Goal: Check status: Check status

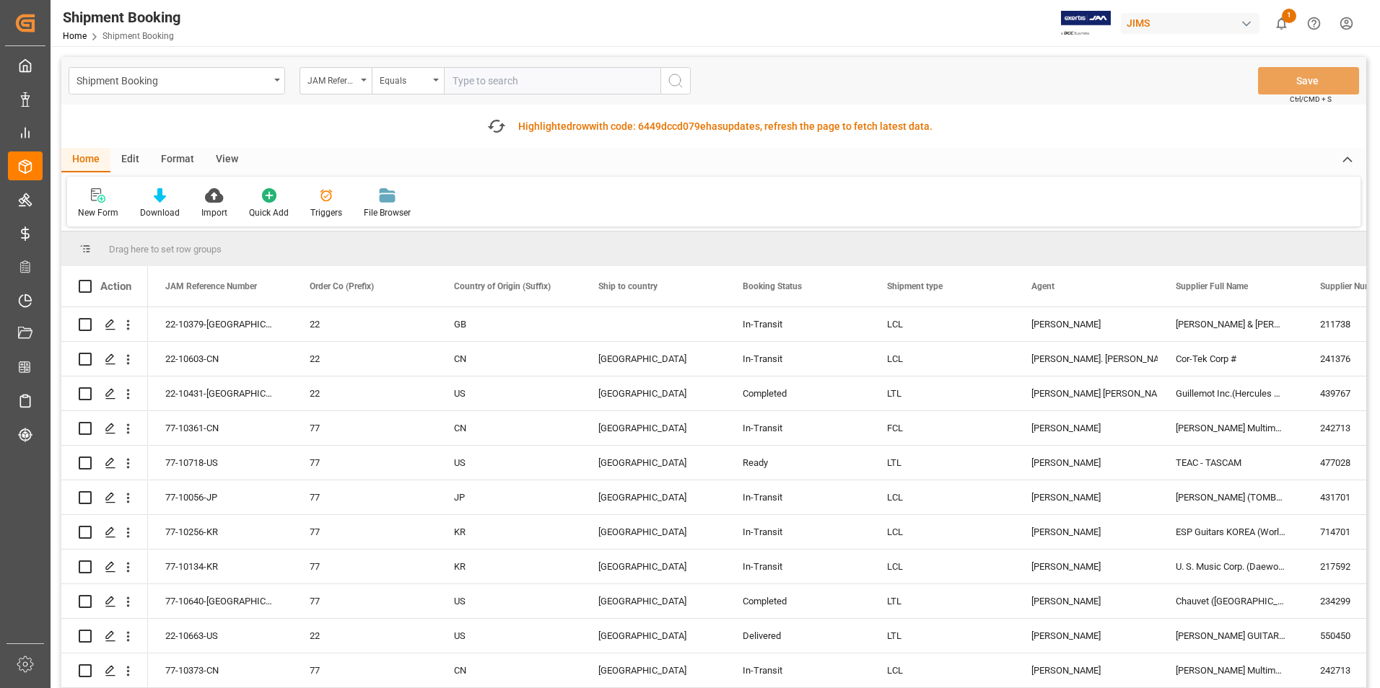
click at [497, 86] on input "text" at bounding box center [552, 80] width 216 height 27
type input "22-10379-[GEOGRAPHIC_DATA]"
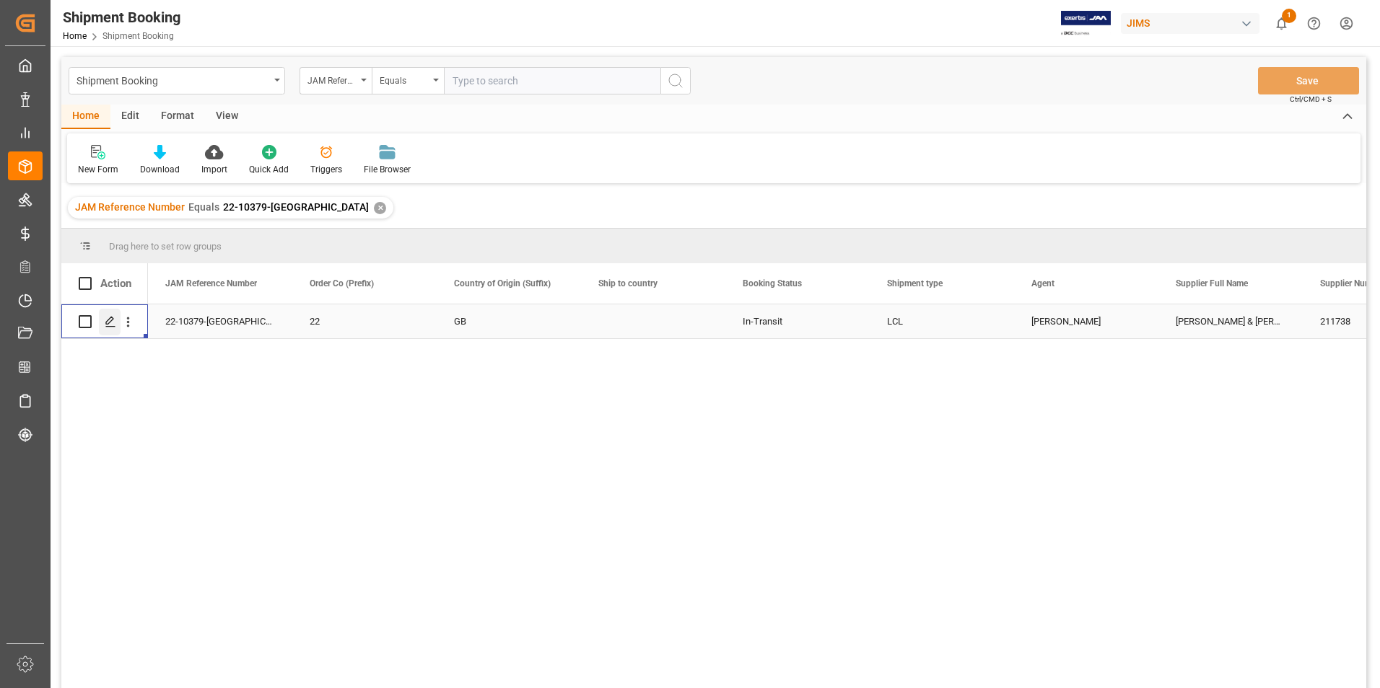
click at [109, 320] on icon "Press SPACE to select this row." at bounding box center [111, 322] width 12 height 12
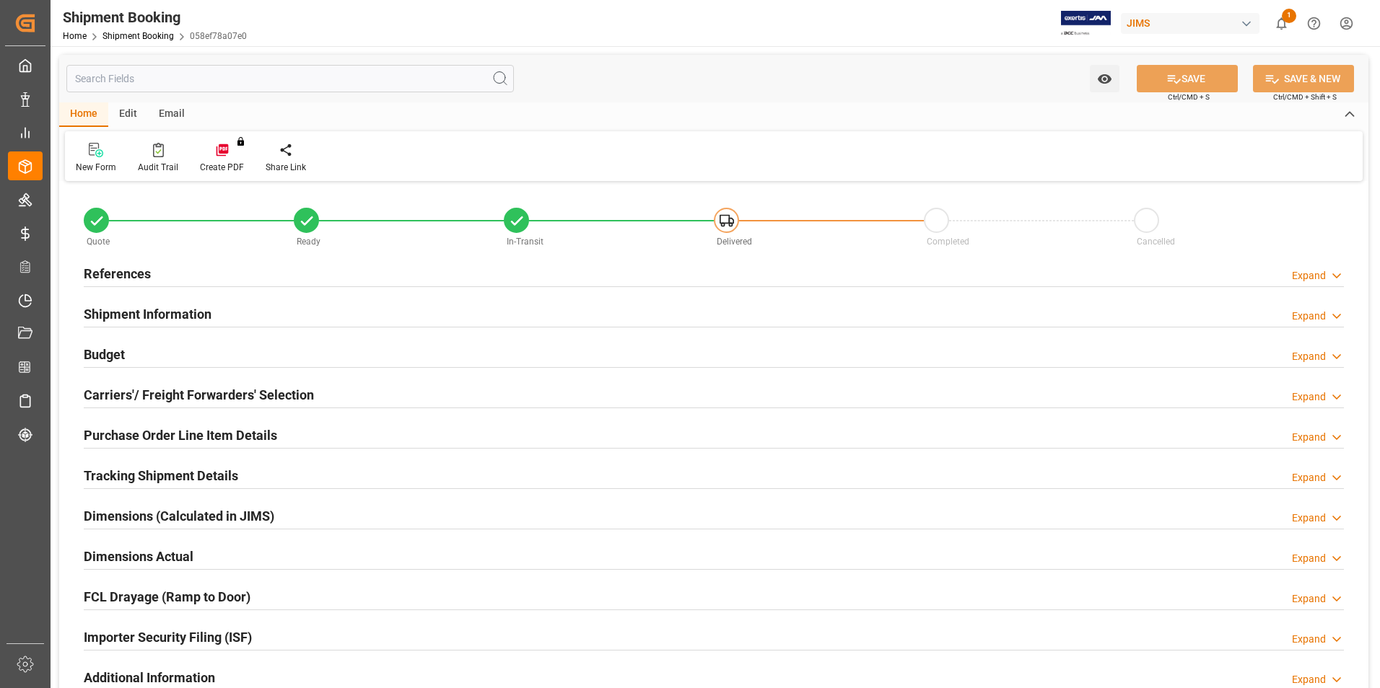
type input "0"
type input "[DATE] 18:34"
type input "[DATE]"
click at [158, 479] on h2 "Tracking Shipment Details" at bounding box center [161, 475] width 154 height 19
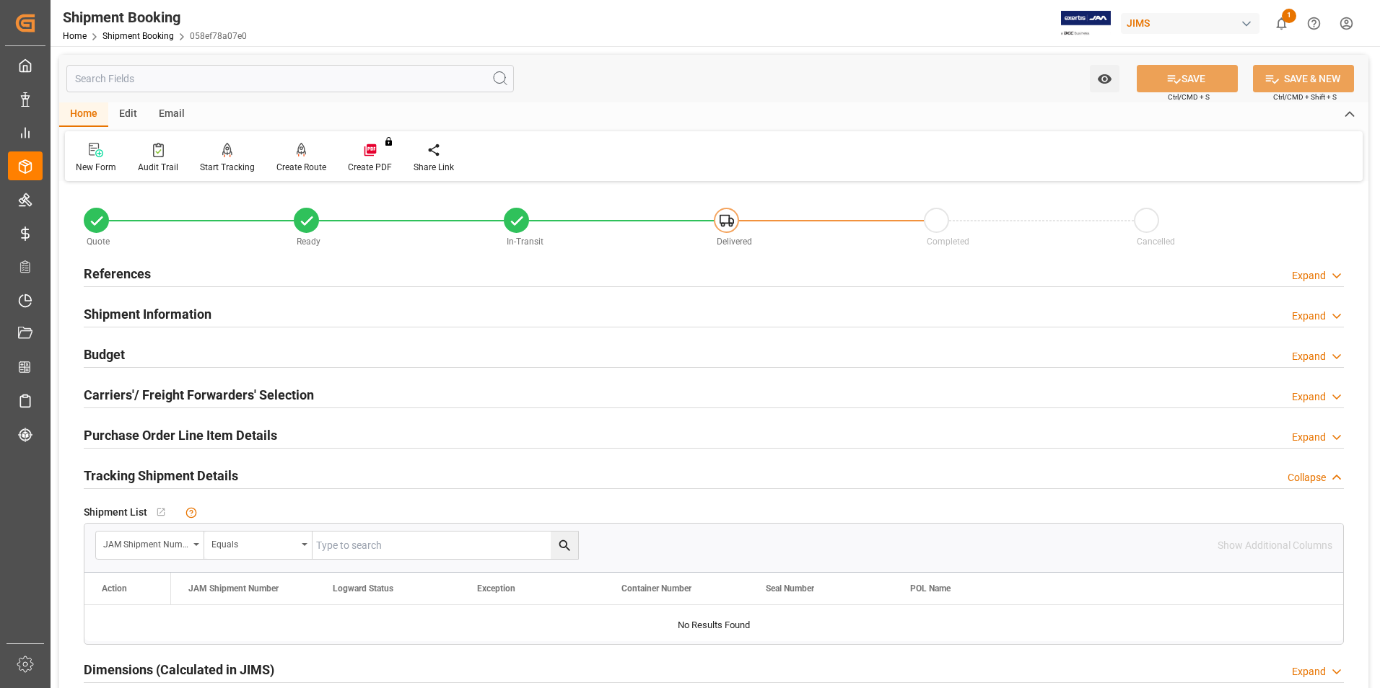
click at [159, 475] on h2 "Tracking Shipment Details" at bounding box center [161, 475] width 154 height 19
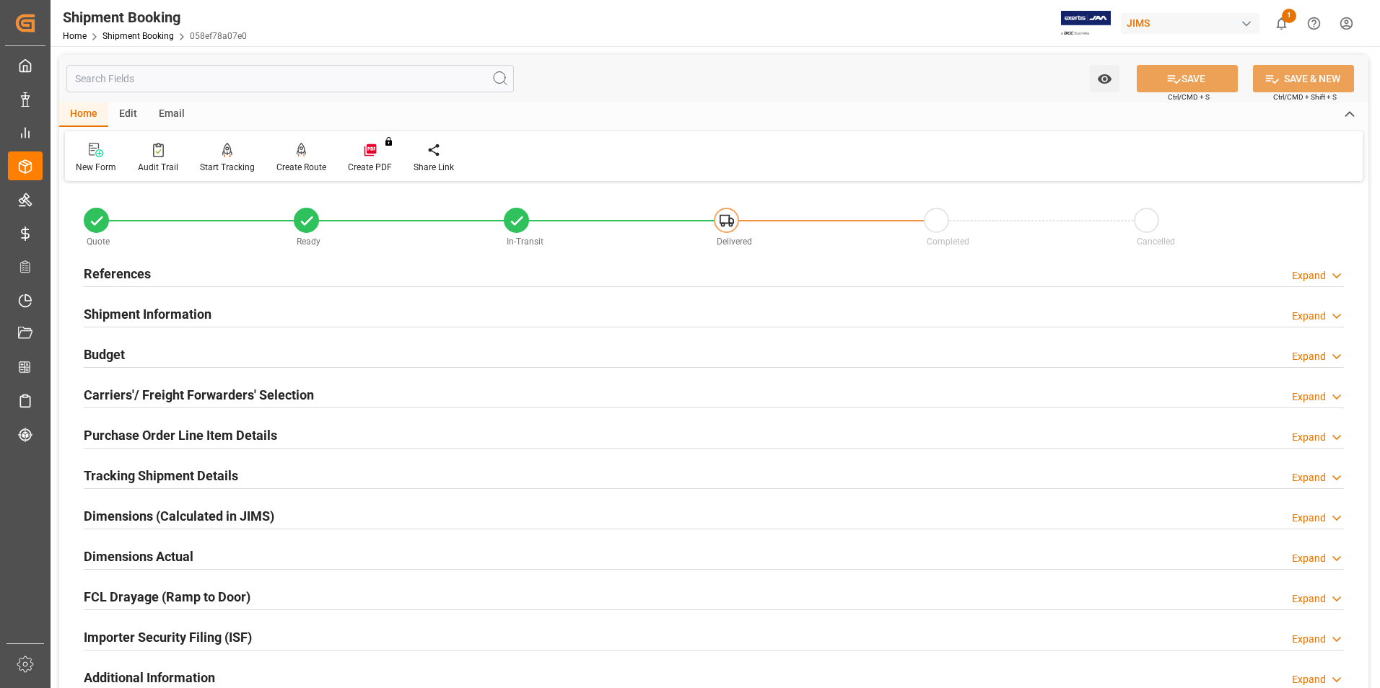
click at [139, 270] on h2 "References" at bounding box center [117, 273] width 67 height 19
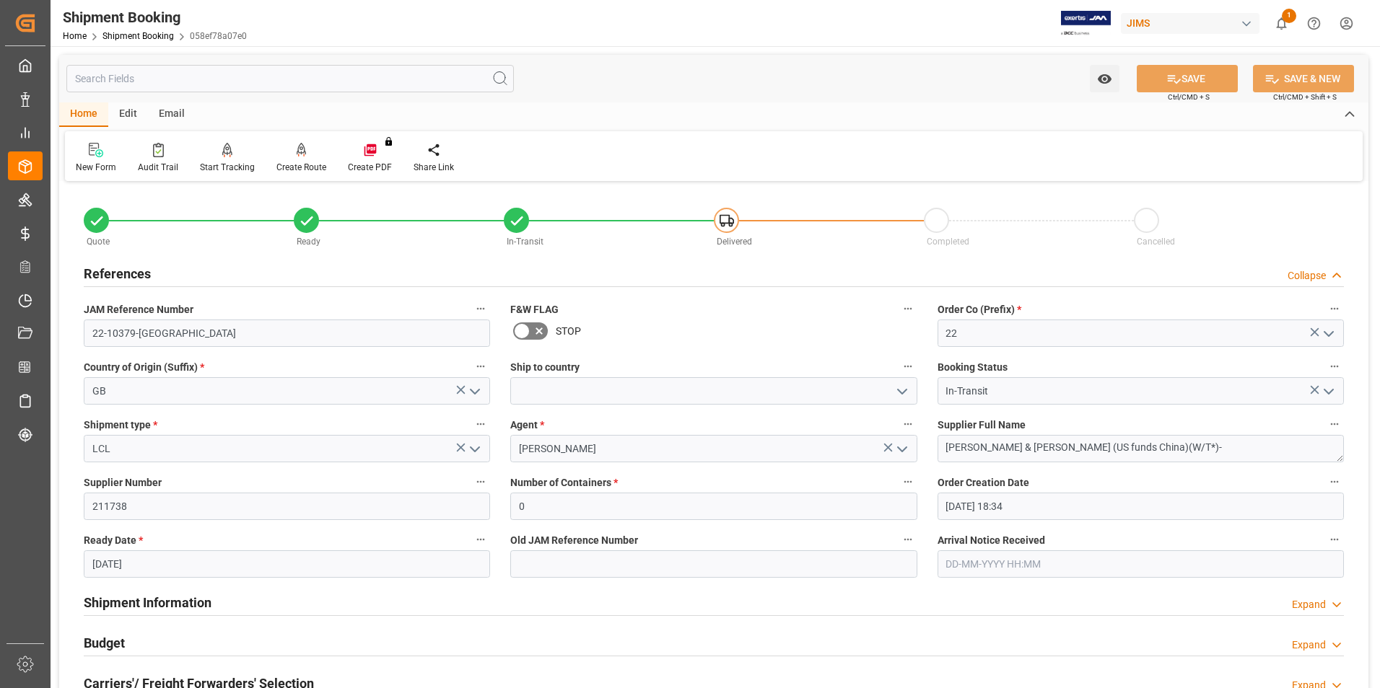
click at [175, 599] on h2 "Shipment Information" at bounding box center [148, 602] width 128 height 19
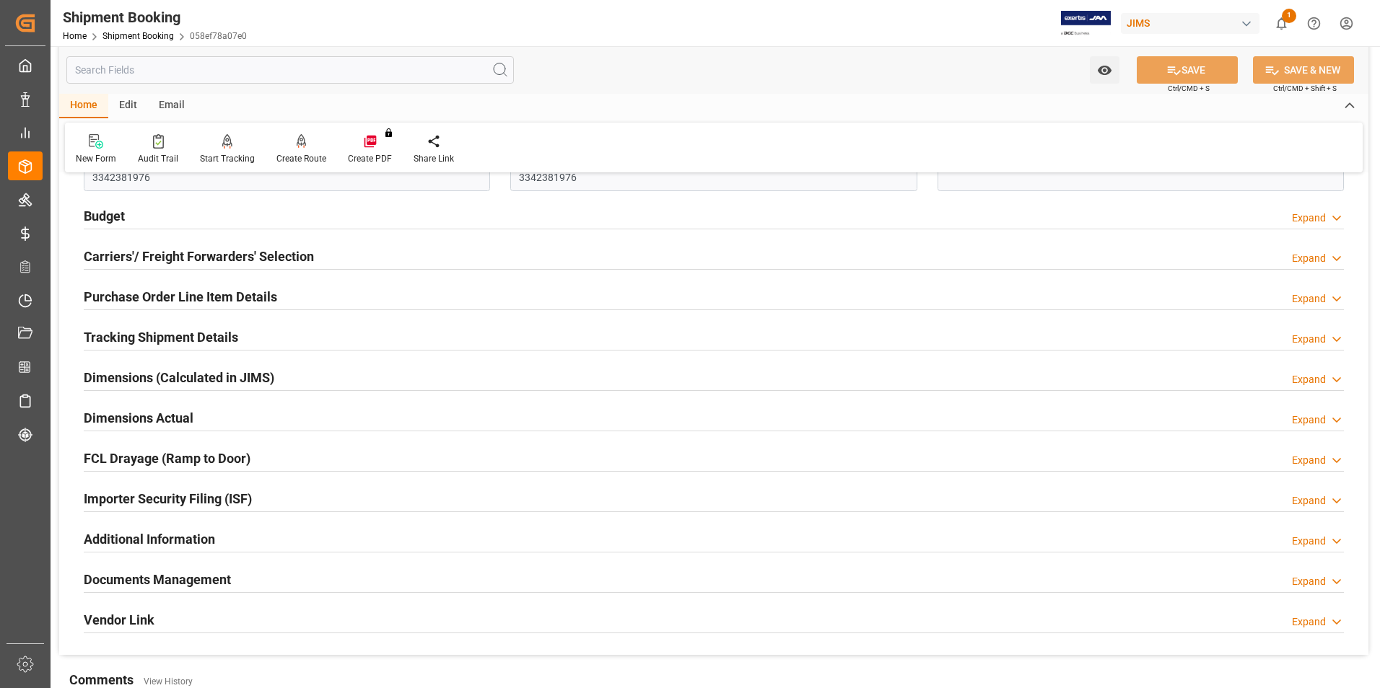
scroll to position [1082, 0]
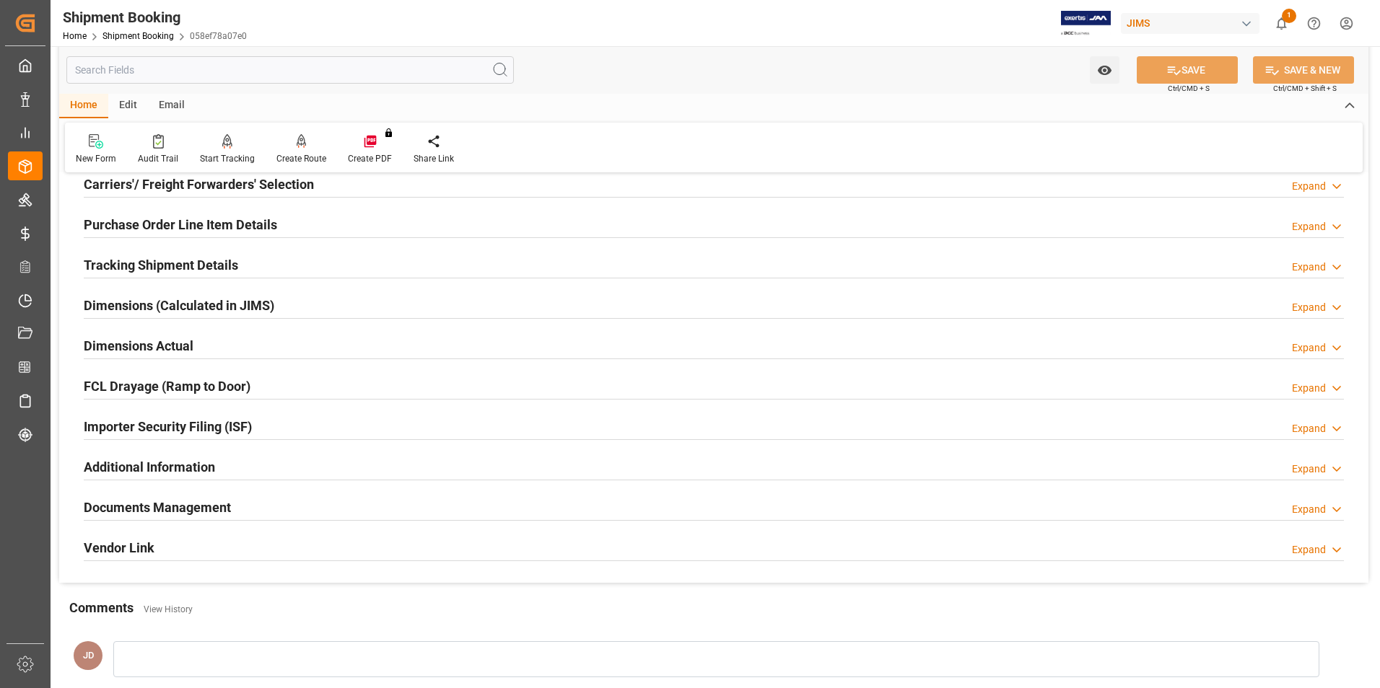
click at [130, 509] on h2 "Documents Management" at bounding box center [157, 507] width 147 height 19
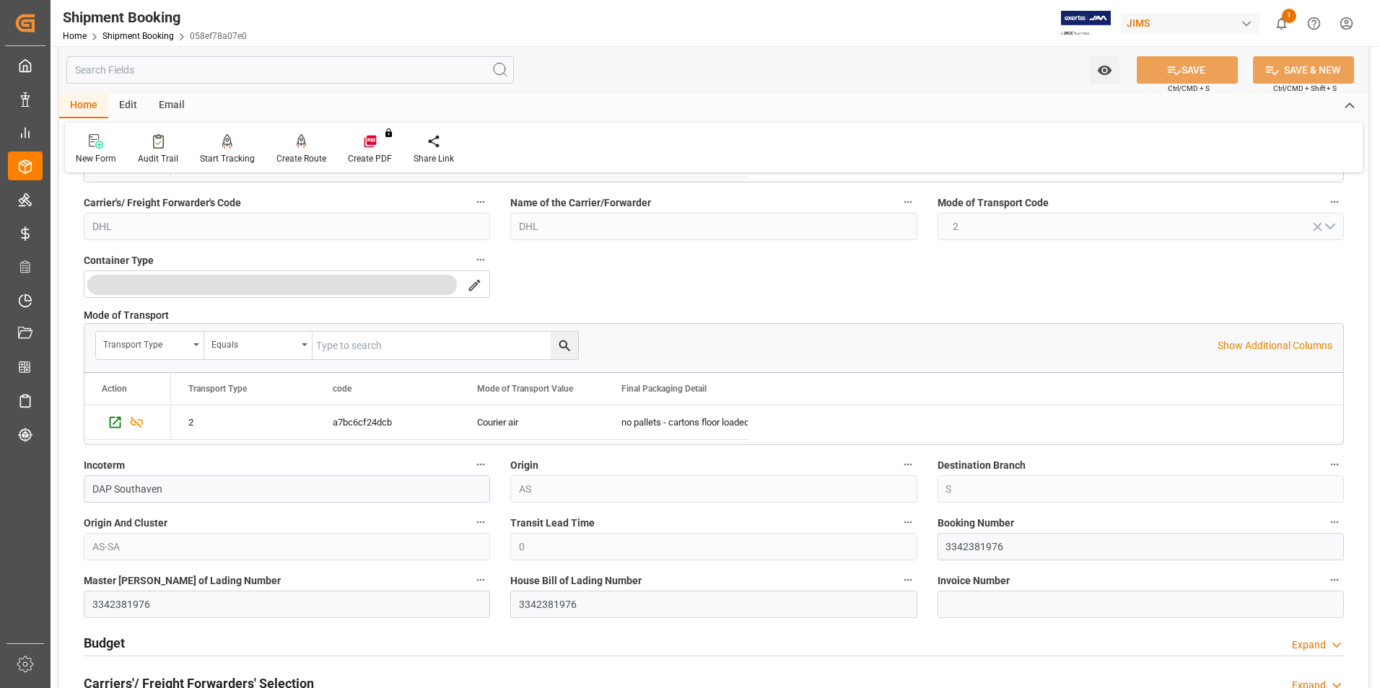
scroll to position [577, 0]
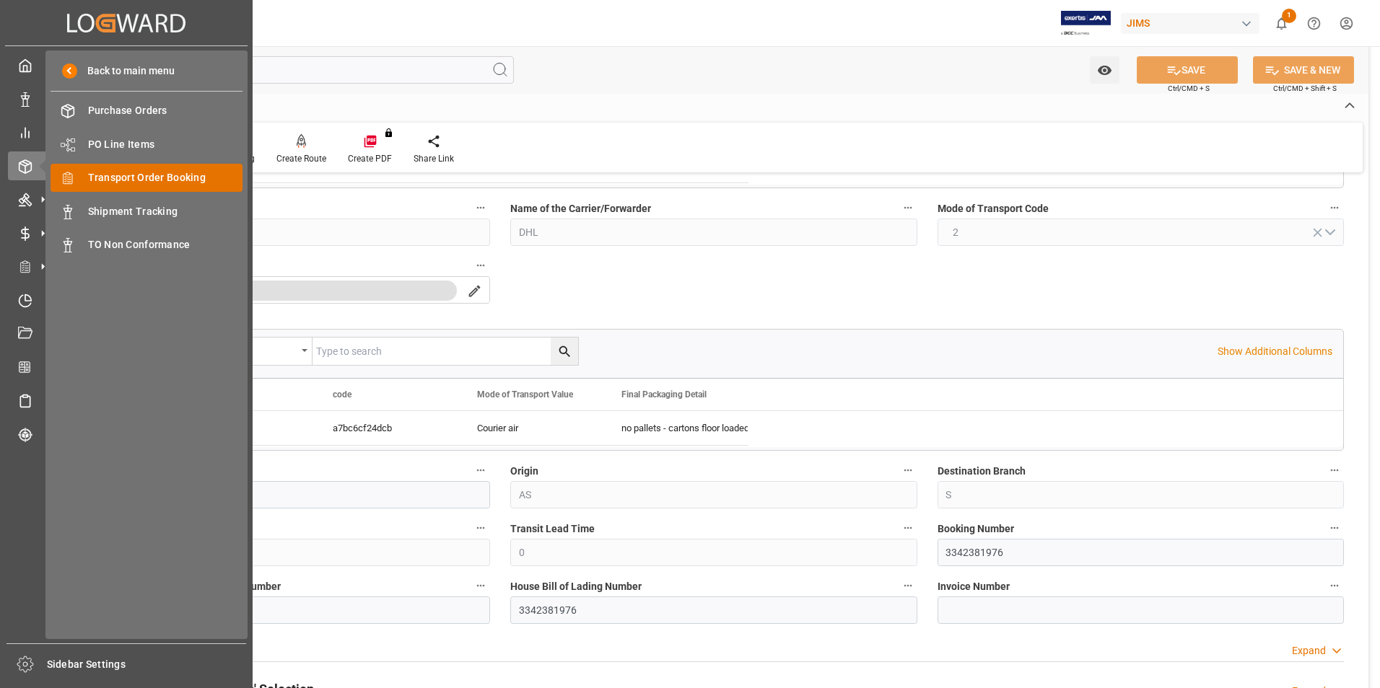
click at [125, 179] on span "Transport Order Booking" at bounding box center [165, 177] width 155 height 15
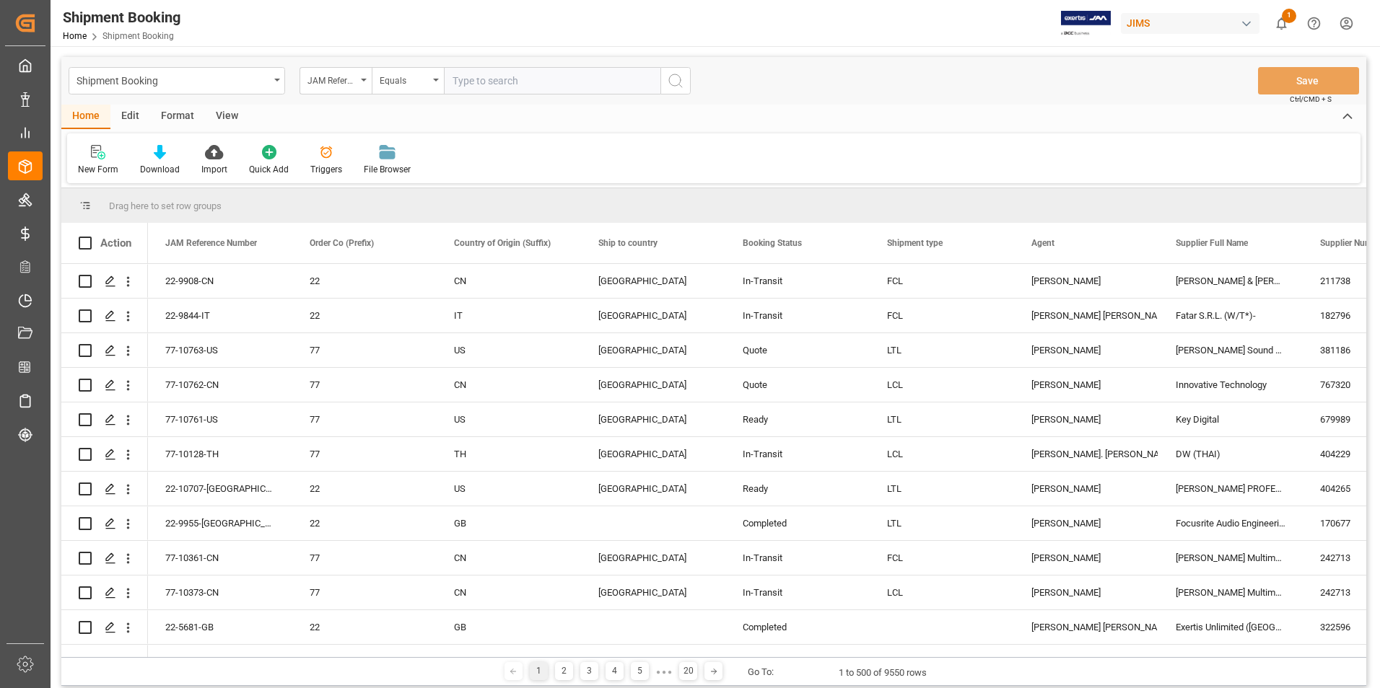
drag, startPoint x: 483, startPoint y: 79, endPoint x: 532, endPoint y: 76, distance: 48.4
click at [484, 79] on input "text" at bounding box center [552, 80] width 216 height 27
type input "22-10621-JP"
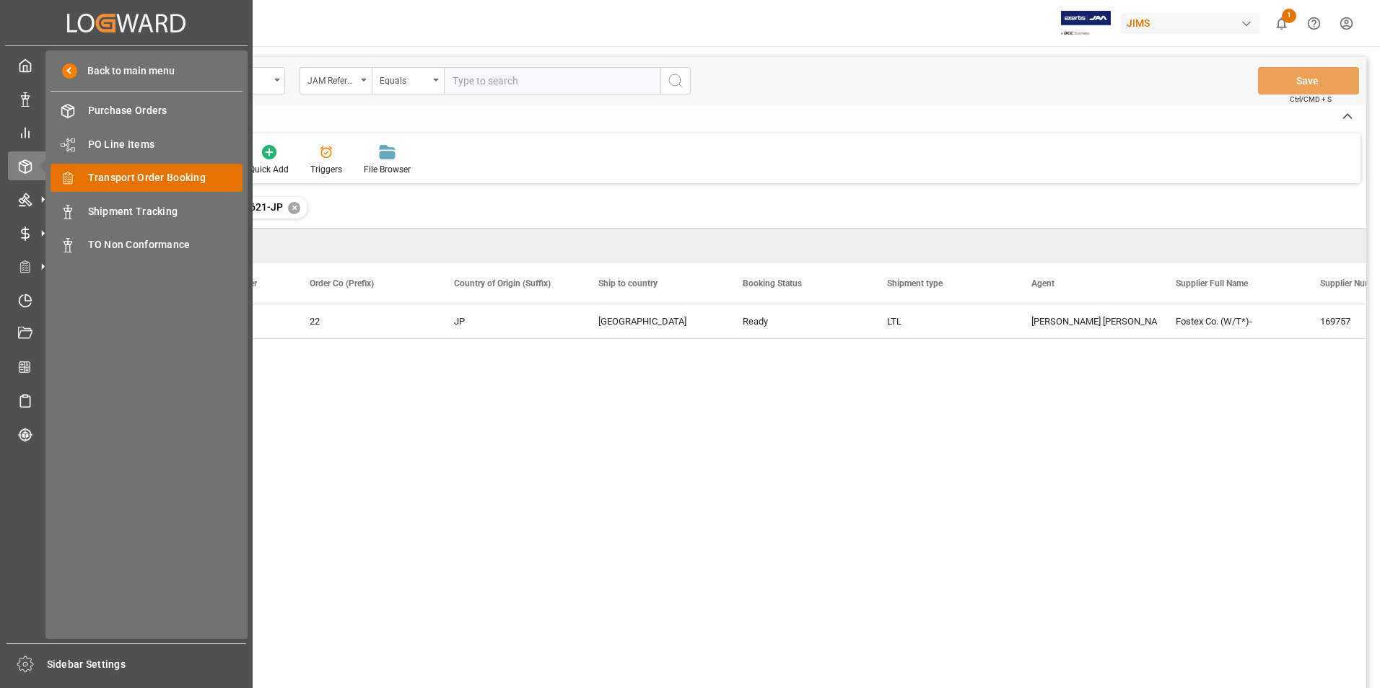
click at [164, 176] on span "Transport Order Booking" at bounding box center [165, 177] width 155 height 15
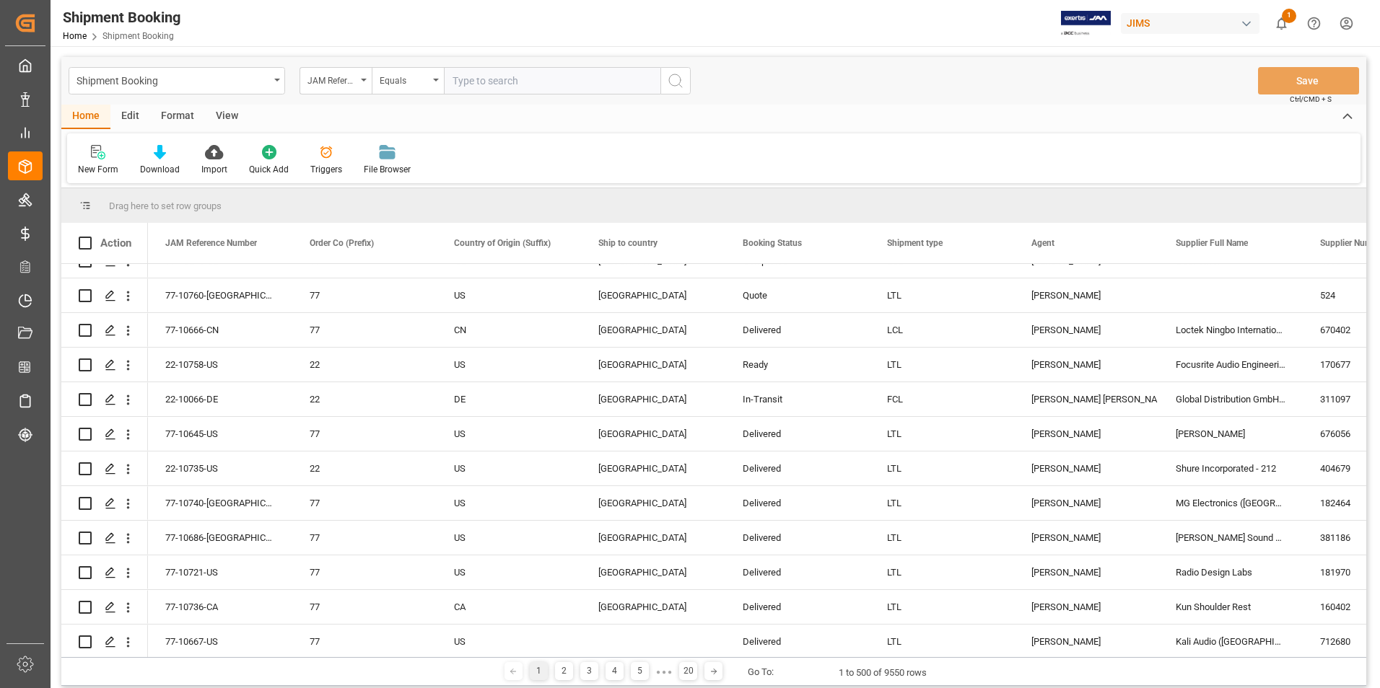
scroll to position [1371, 0]
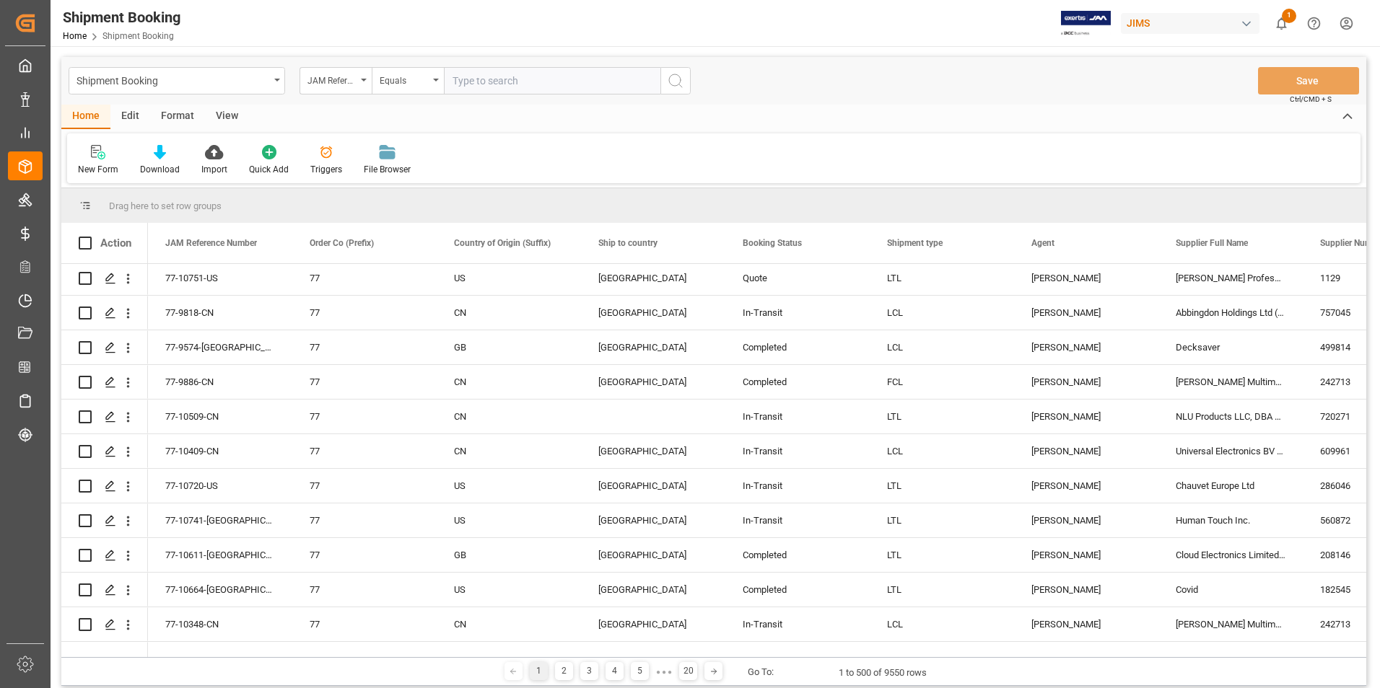
scroll to position [1660, 0]
